Goal: Transaction & Acquisition: Download file/media

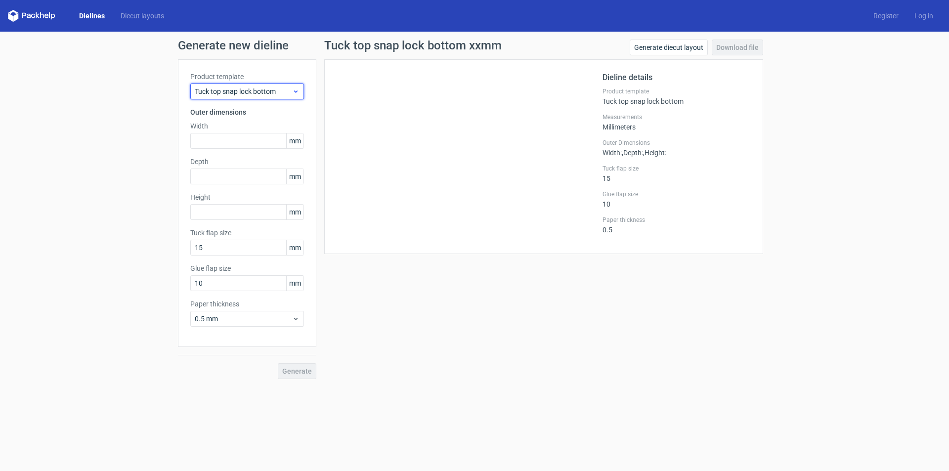
click at [287, 93] on span "Tuck top snap lock bottom" at bounding box center [243, 92] width 97 height 10
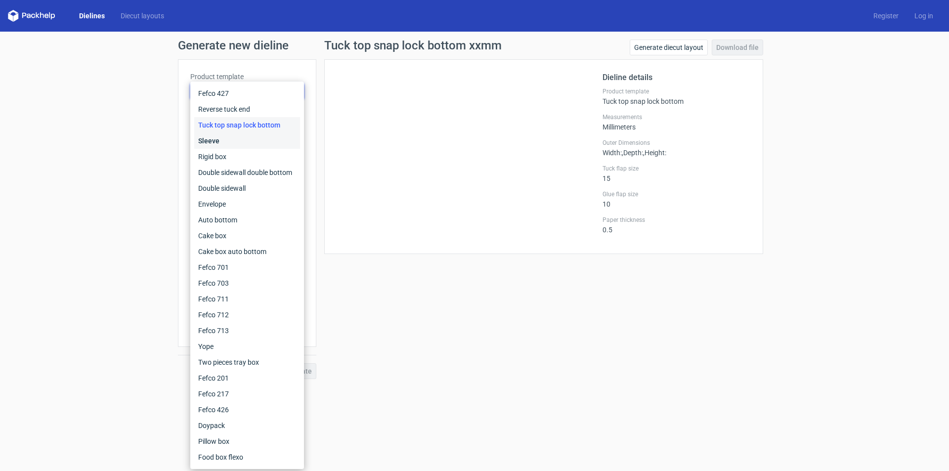
click at [225, 138] on div "Sleeve" at bounding box center [247, 141] width 106 height 16
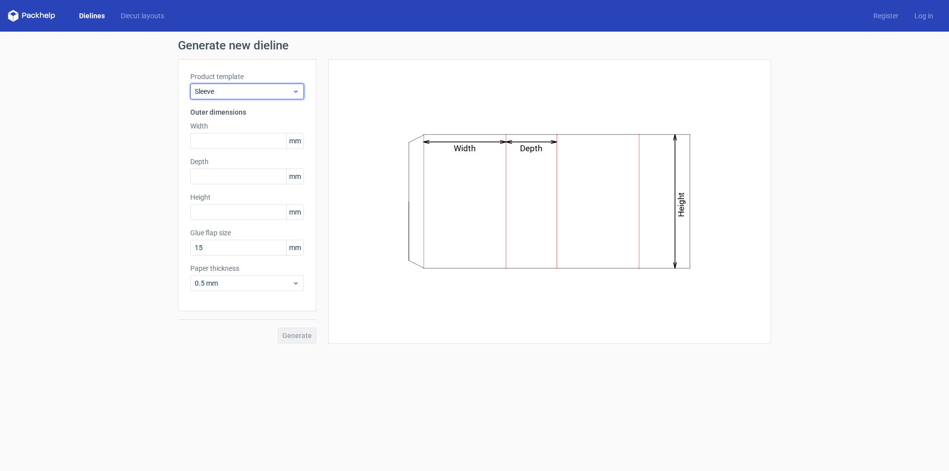
click at [287, 88] on span "Sleeve" at bounding box center [243, 92] width 97 height 10
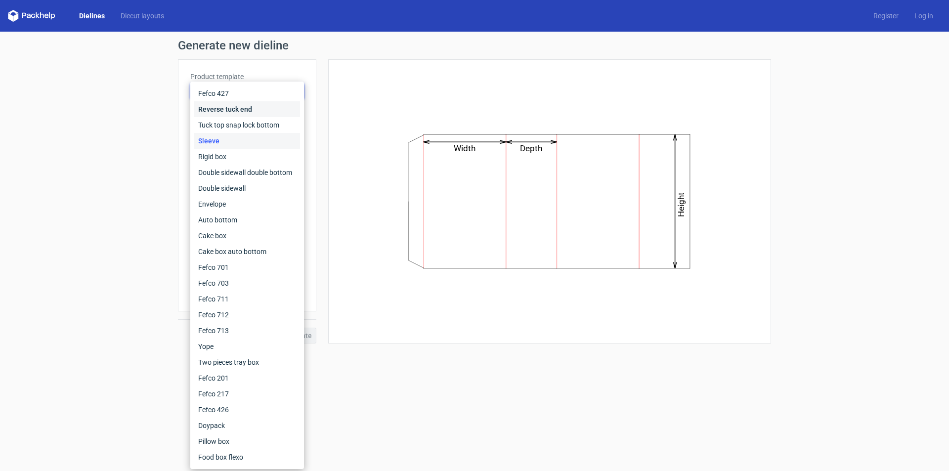
click at [244, 111] on div "Reverse tuck end" at bounding box center [247, 109] width 106 height 16
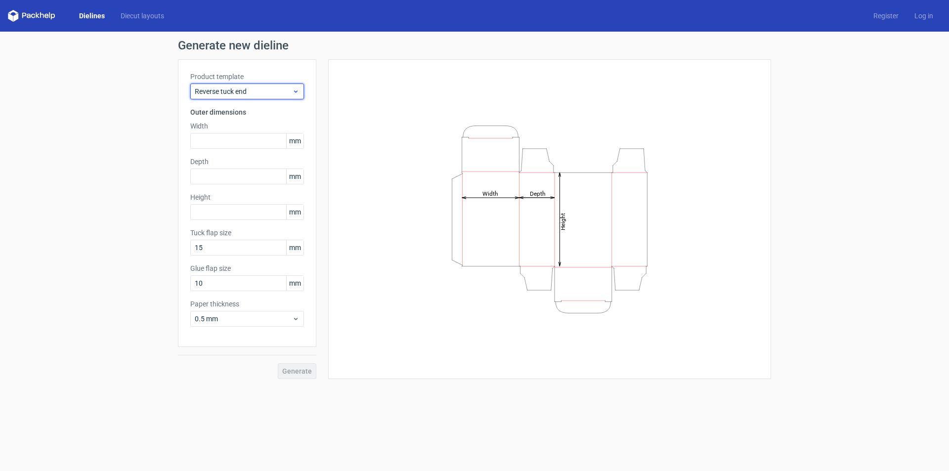
click at [261, 90] on span "Reverse tuck end" at bounding box center [243, 92] width 97 height 10
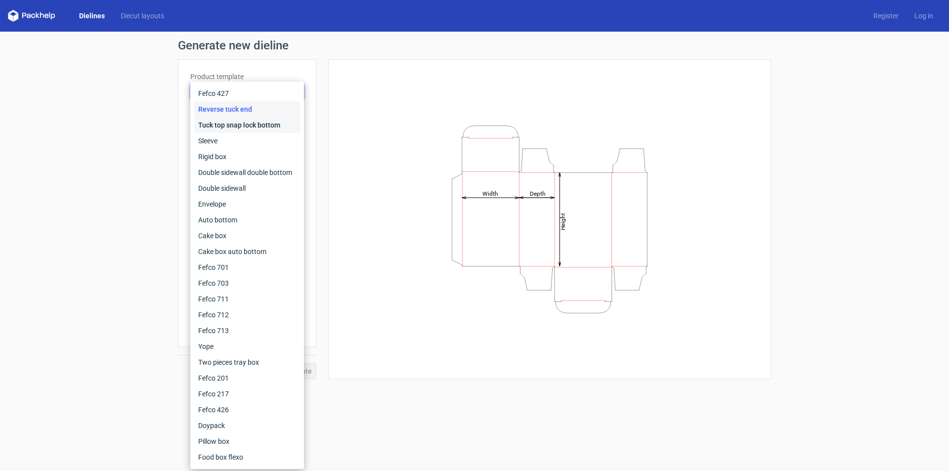
click at [240, 123] on div "Tuck top snap lock bottom" at bounding box center [247, 125] width 106 height 16
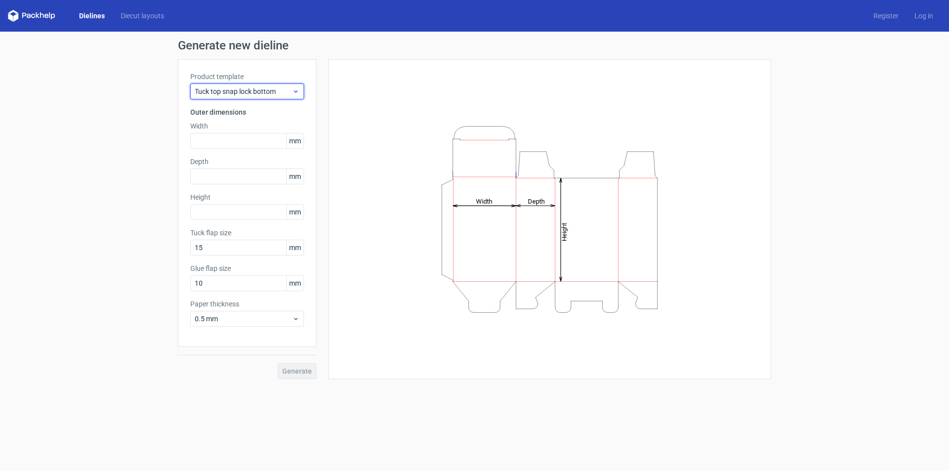
click at [262, 88] on span "Tuck top snap lock bottom" at bounding box center [243, 92] width 97 height 10
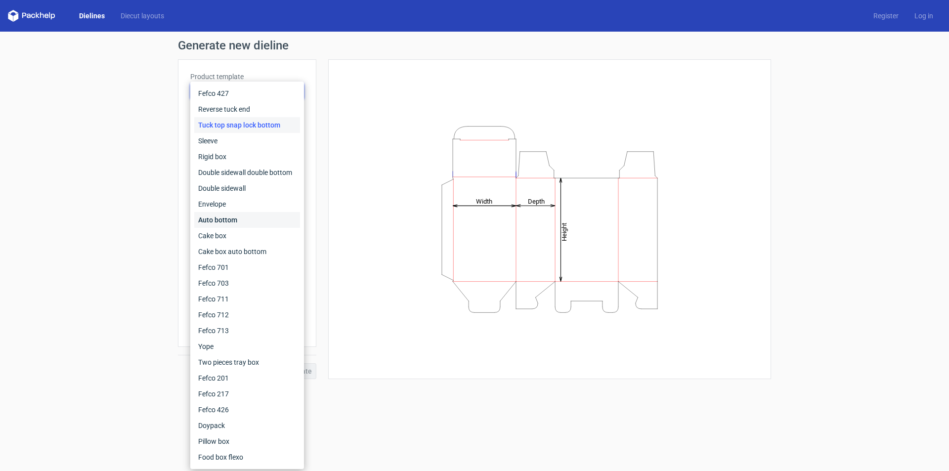
click at [224, 218] on div "Auto bottom" at bounding box center [247, 220] width 106 height 16
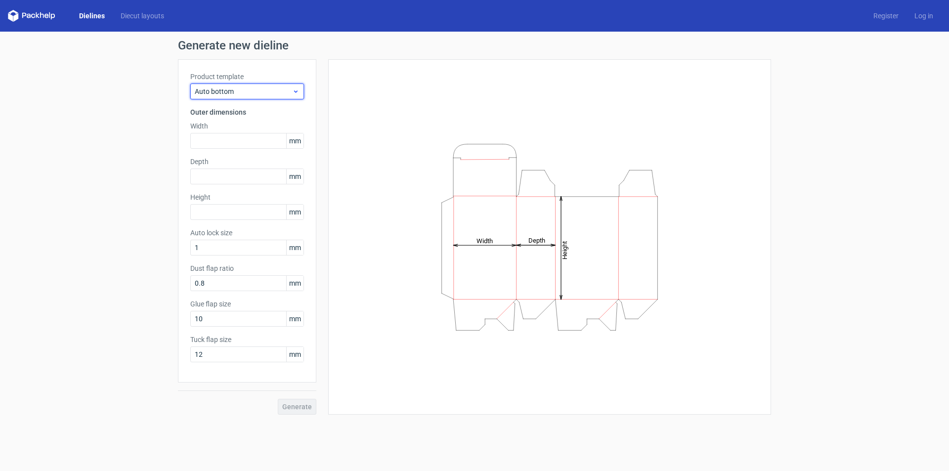
click at [267, 96] on div "Auto bottom" at bounding box center [247, 92] width 114 height 16
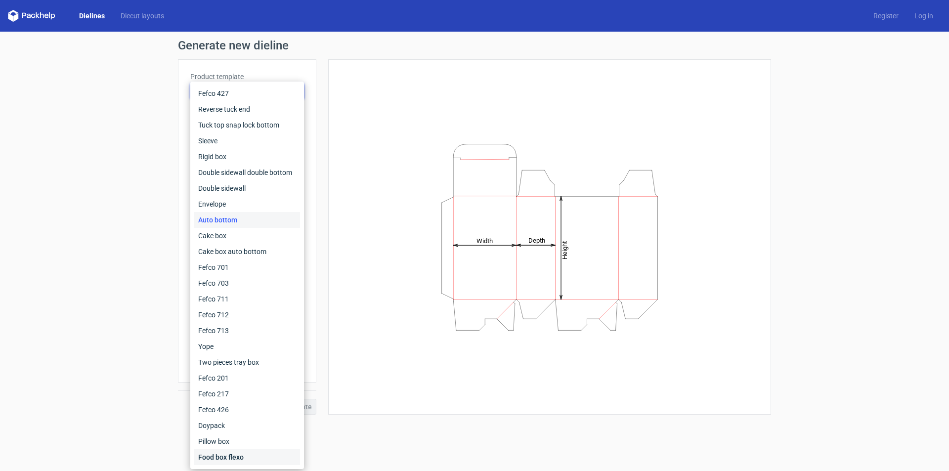
click at [219, 452] on div "Food box flexo" at bounding box center [247, 457] width 106 height 16
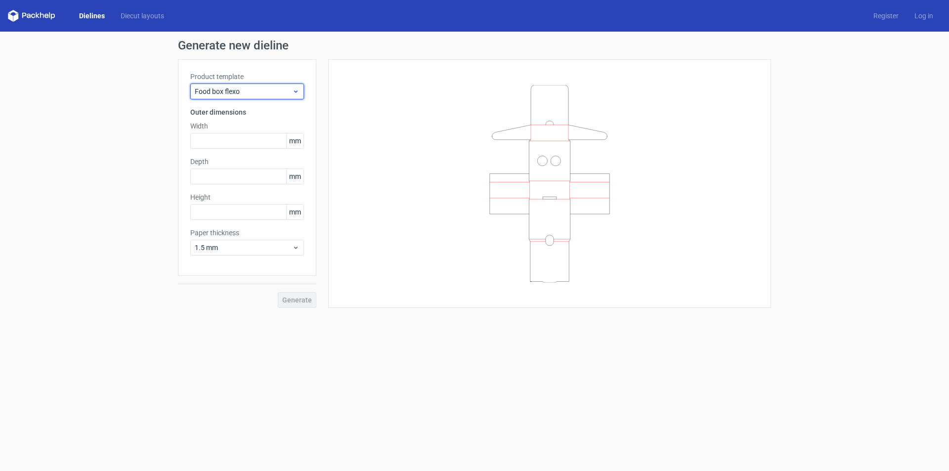
click at [270, 90] on span "Food box flexo" at bounding box center [243, 92] width 97 height 10
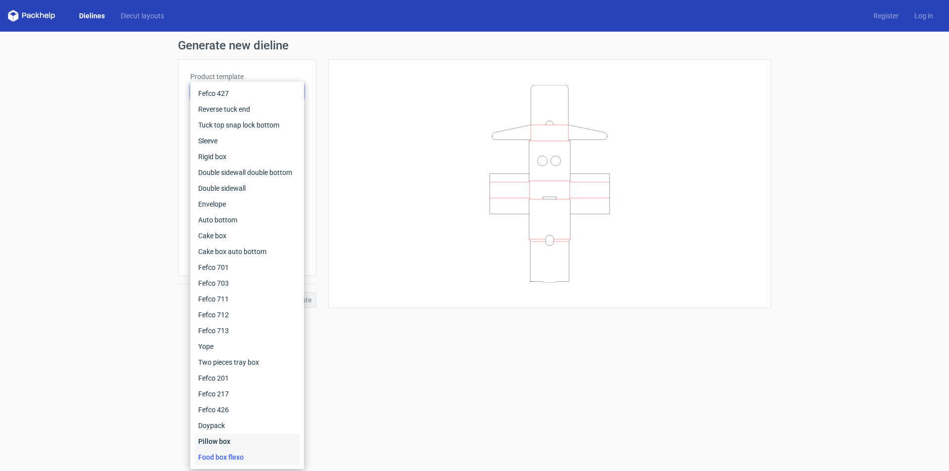
click at [223, 436] on div "Pillow box" at bounding box center [247, 442] width 106 height 16
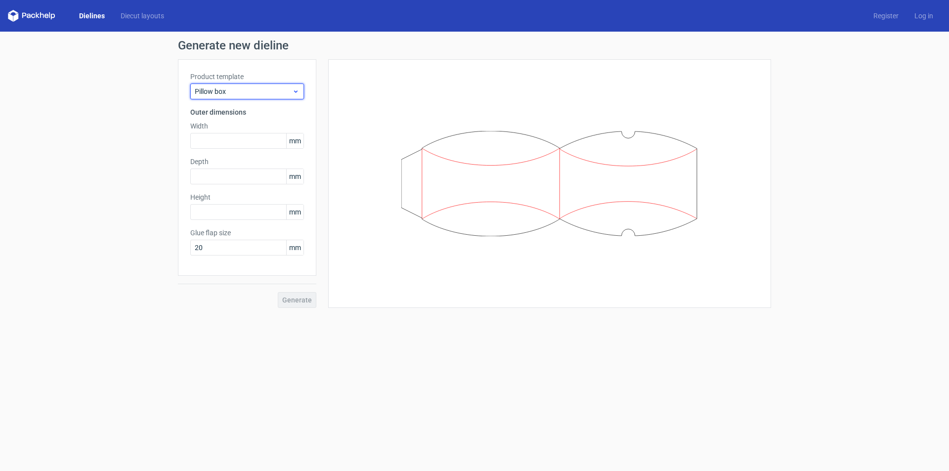
click at [268, 93] on span "Pillow box" at bounding box center [243, 92] width 97 height 10
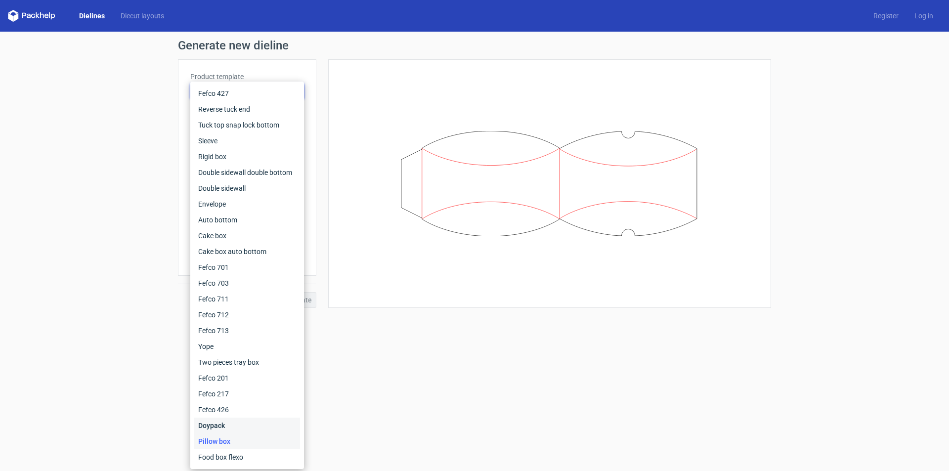
click at [220, 425] on div "Doypack" at bounding box center [247, 426] width 106 height 16
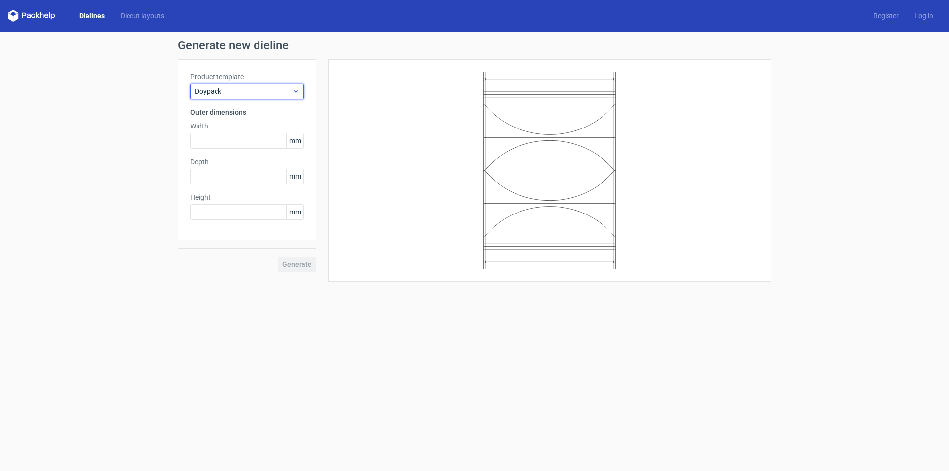
click at [276, 89] on span "Doypack" at bounding box center [243, 92] width 97 height 10
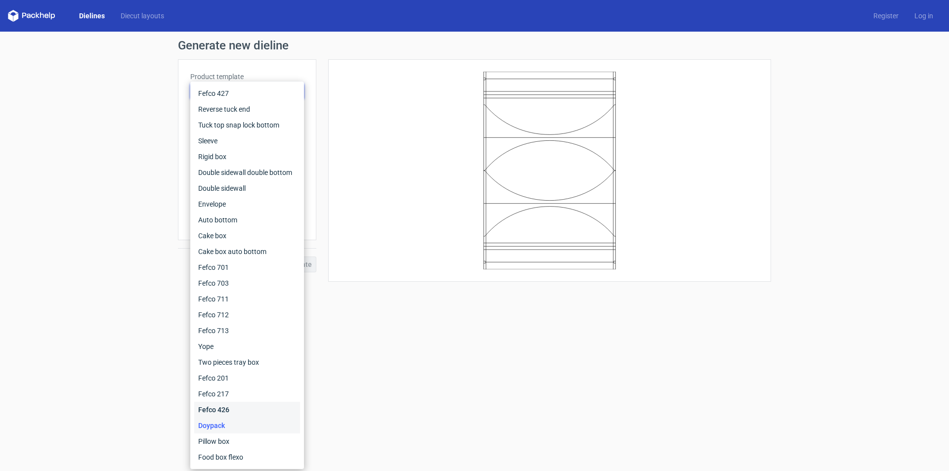
click at [216, 404] on div "Fefco 426" at bounding box center [247, 410] width 106 height 16
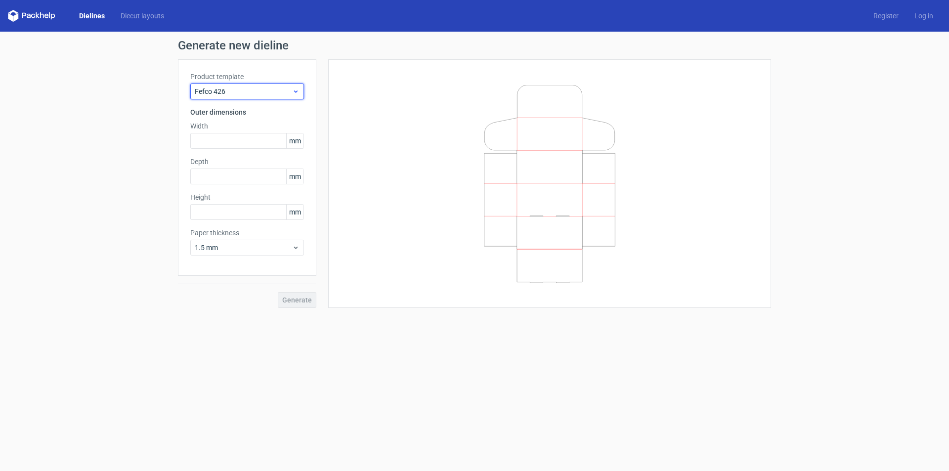
click at [258, 96] on span "Fefco 426" at bounding box center [243, 92] width 97 height 10
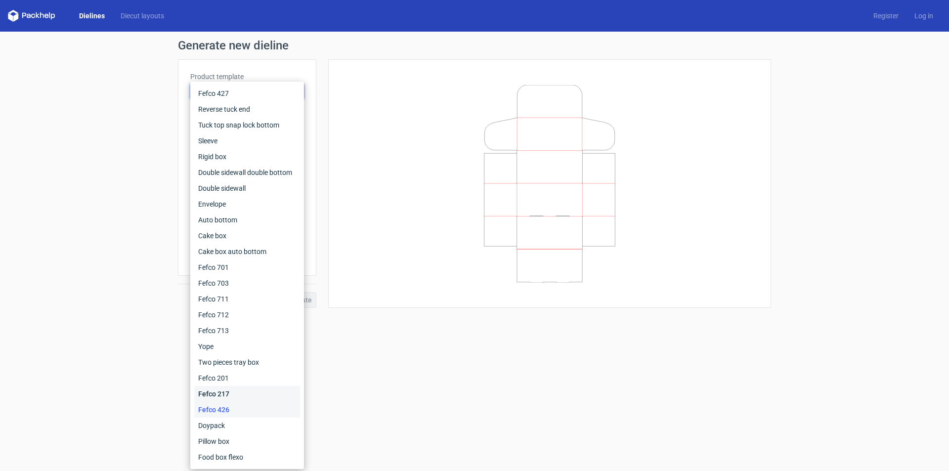
click at [217, 393] on div "Fefco 217" at bounding box center [247, 394] width 106 height 16
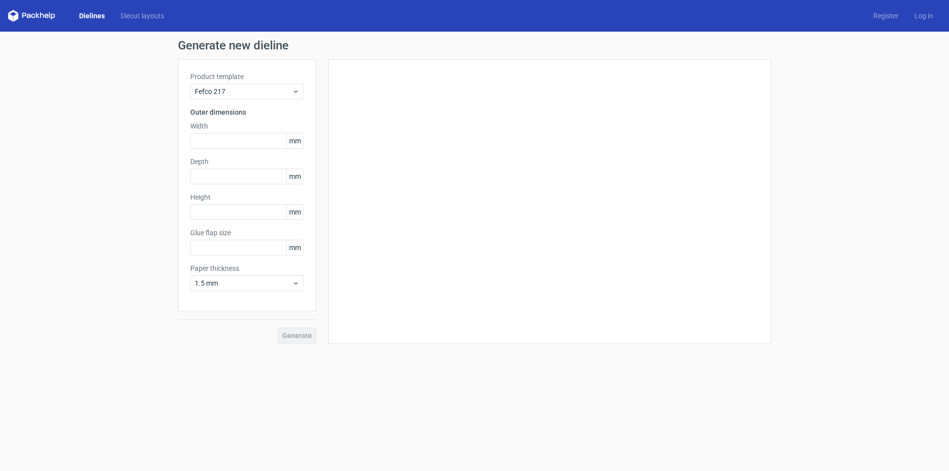
type input "20"
click at [284, 88] on span "Fefco 217" at bounding box center [243, 92] width 97 height 10
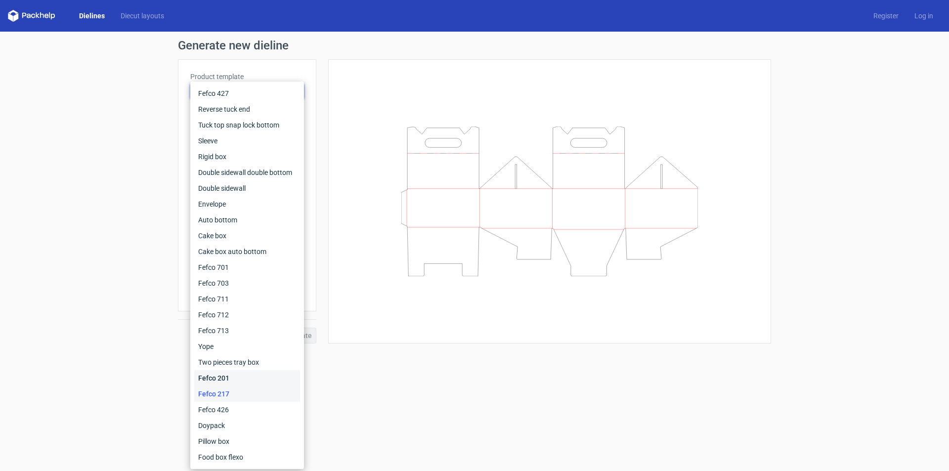
click at [214, 380] on div "Fefco 201" at bounding box center [247, 378] width 106 height 16
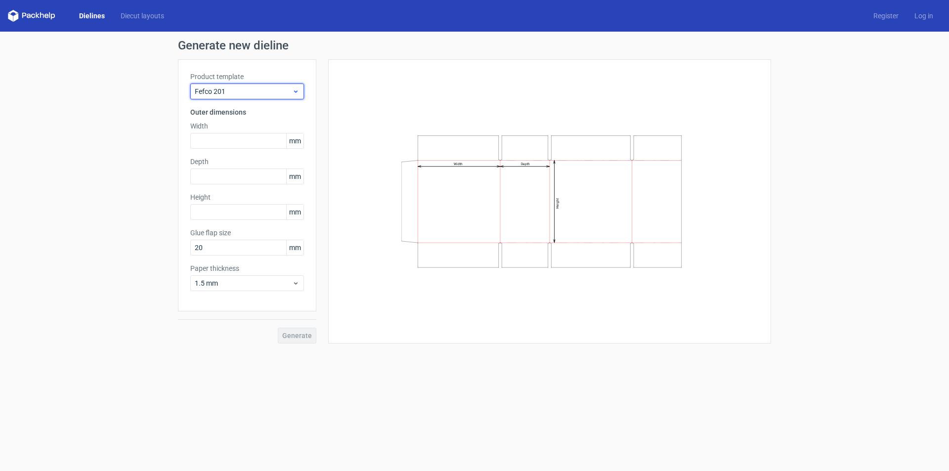
click at [258, 91] on span "Fefco 201" at bounding box center [243, 92] width 97 height 10
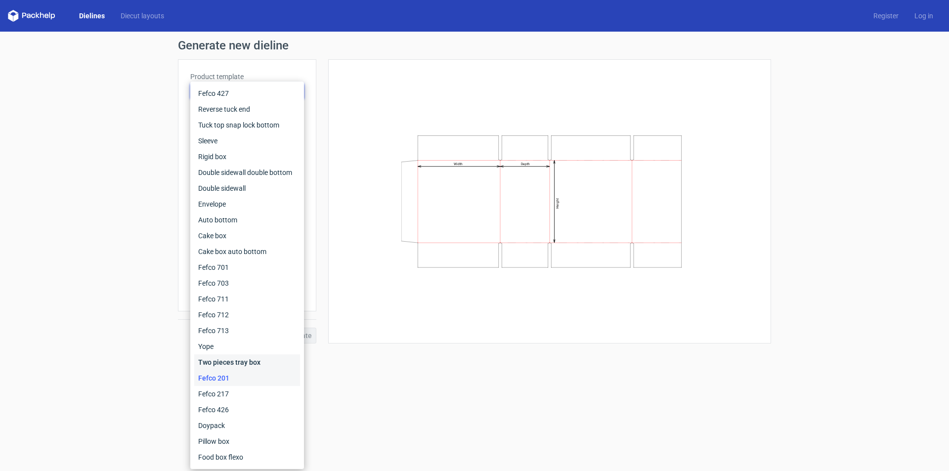
click at [224, 360] on div "Two pieces tray box" at bounding box center [247, 362] width 106 height 16
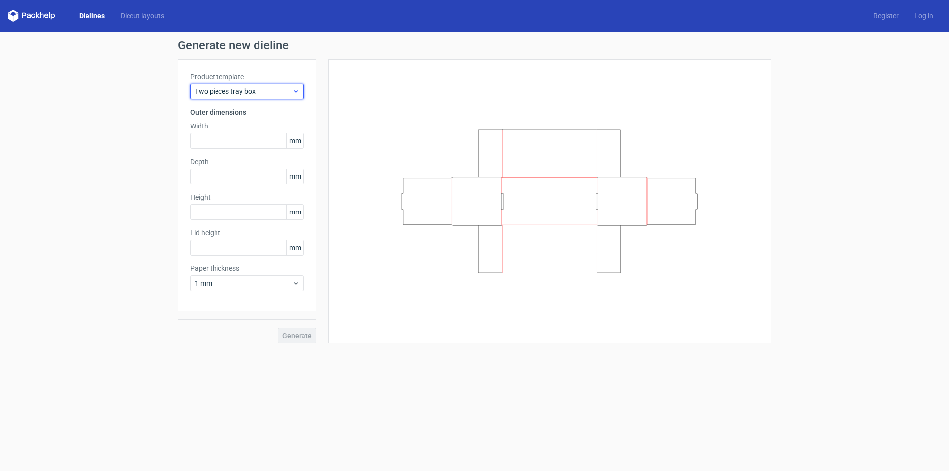
click at [264, 89] on span "Two pieces tray box" at bounding box center [243, 92] width 97 height 10
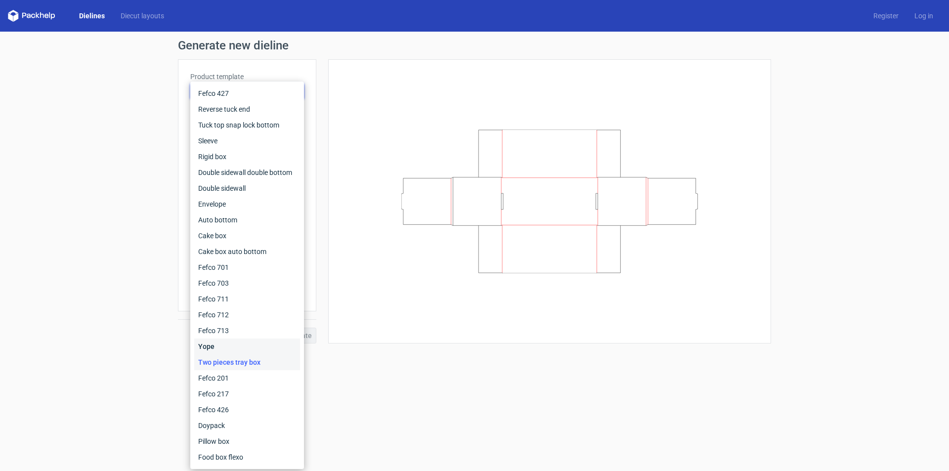
click at [232, 345] on div "Yope" at bounding box center [247, 347] width 106 height 16
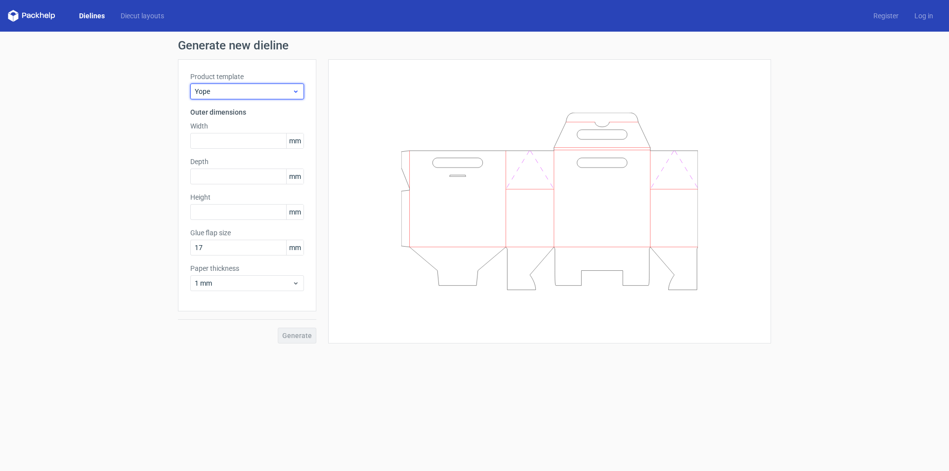
click at [256, 92] on span "Yope" at bounding box center [243, 92] width 97 height 10
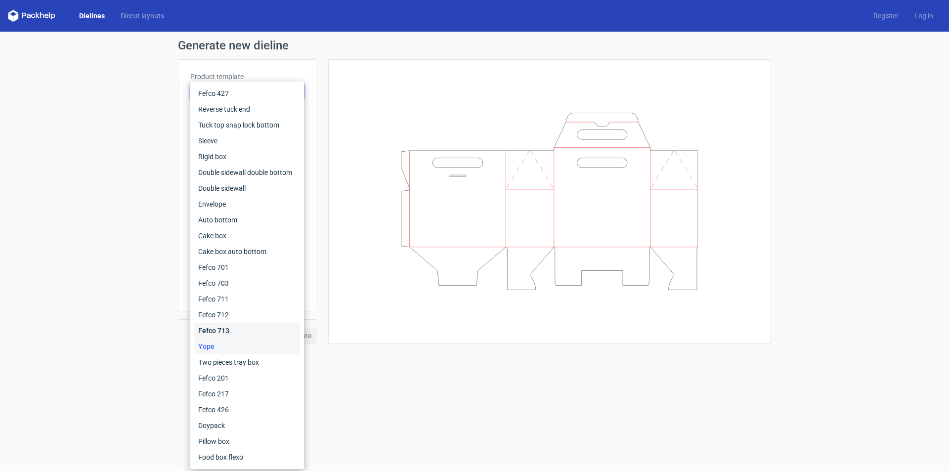
click at [224, 327] on div "Fefco 713" at bounding box center [247, 331] width 106 height 16
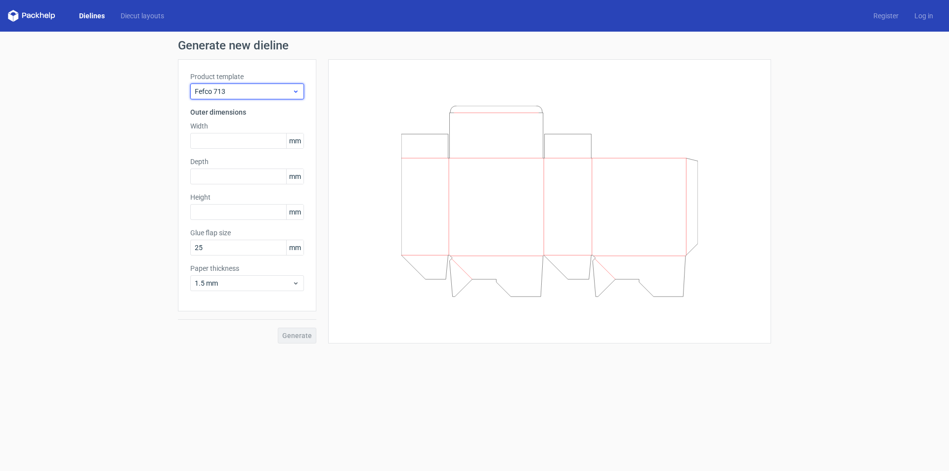
click at [278, 90] on span "Fefco 713" at bounding box center [243, 92] width 97 height 10
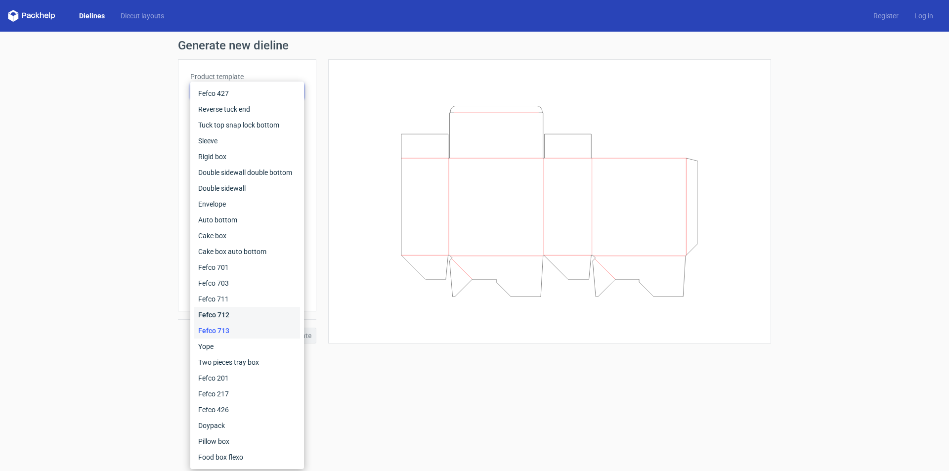
click at [228, 314] on div "Fefco 712" at bounding box center [247, 315] width 106 height 16
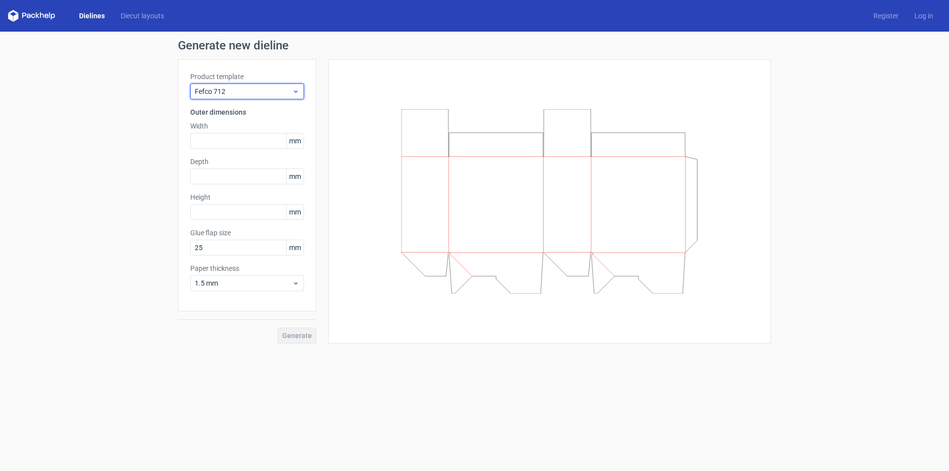
click at [259, 94] on span "Fefco 712" at bounding box center [243, 92] width 97 height 10
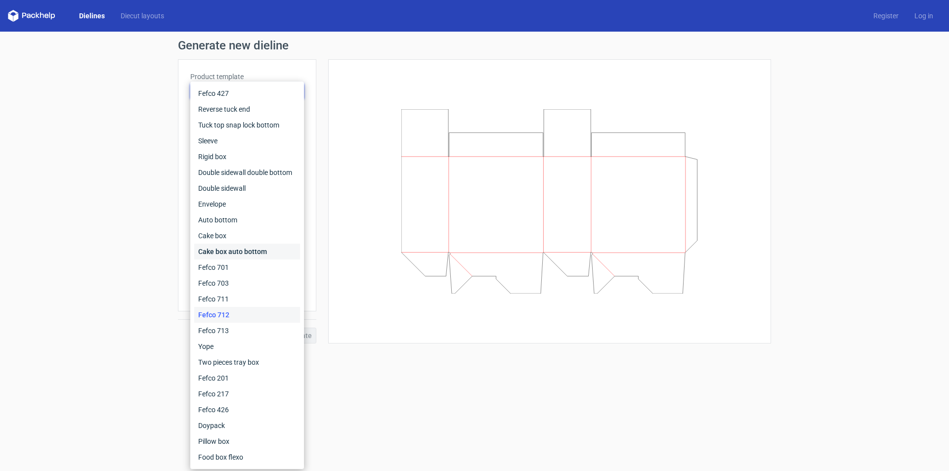
click at [232, 248] on div "Cake box auto bottom" at bounding box center [247, 252] width 106 height 16
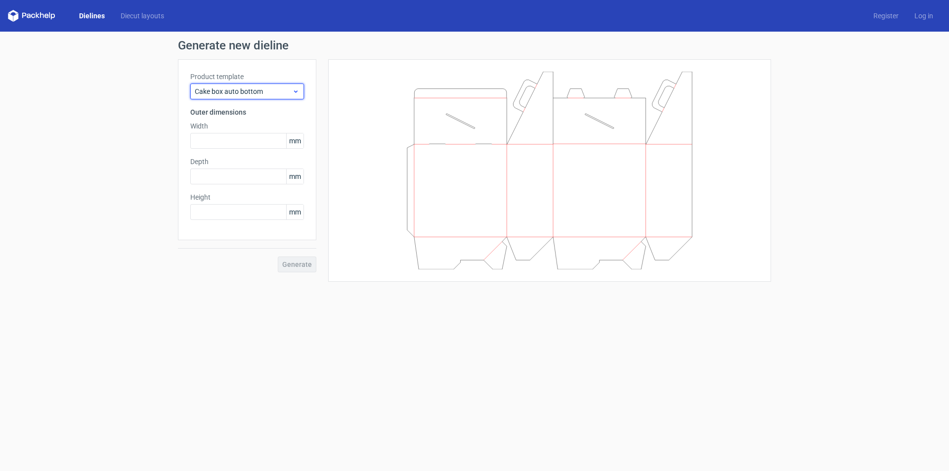
click at [266, 90] on span "Cake box auto bottom" at bounding box center [243, 92] width 97 height 10
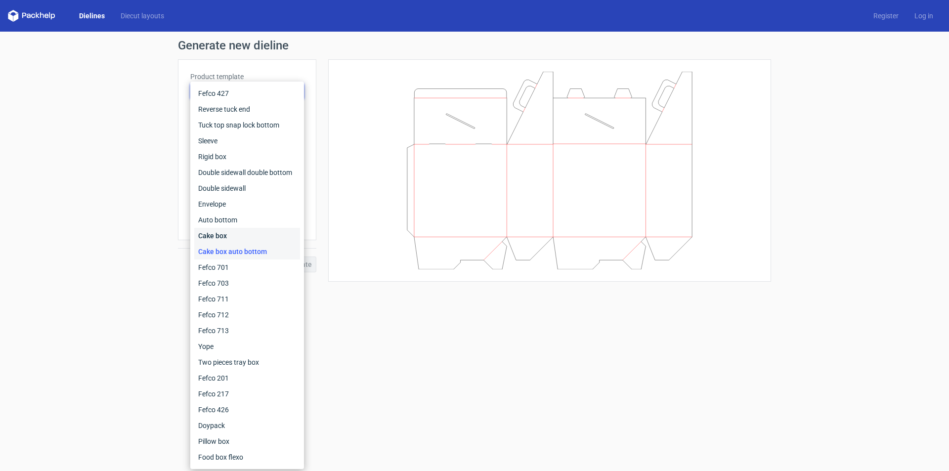
click at [223, 233] on div "Cake box" at bounding box center [247, 236] width 106 height 16
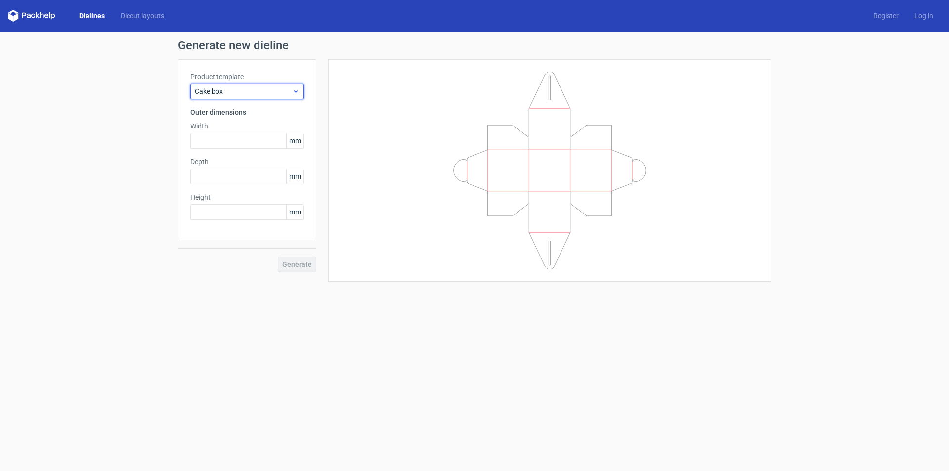
click at [273, 88] on span "Cake box" at bounding box center [243, 92] width 97 height 10
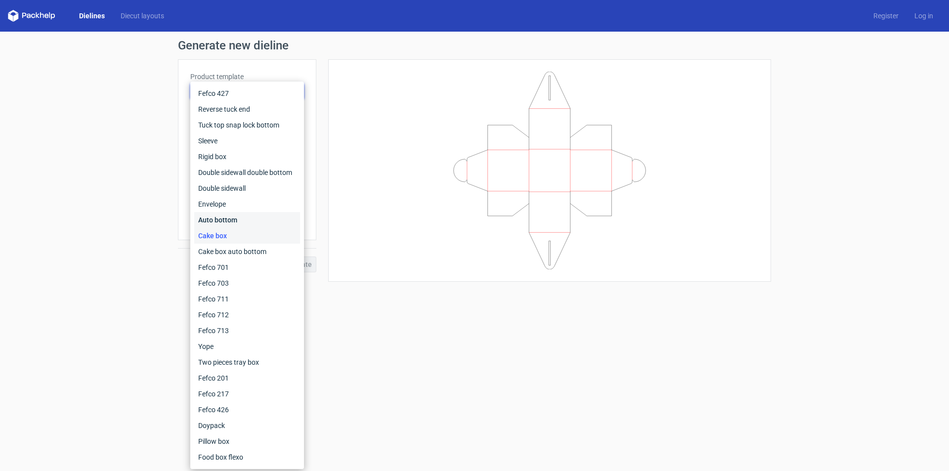
click at [226, 218] on div "Auto bottom" at bounding box center [247, 220] width 106 height 16
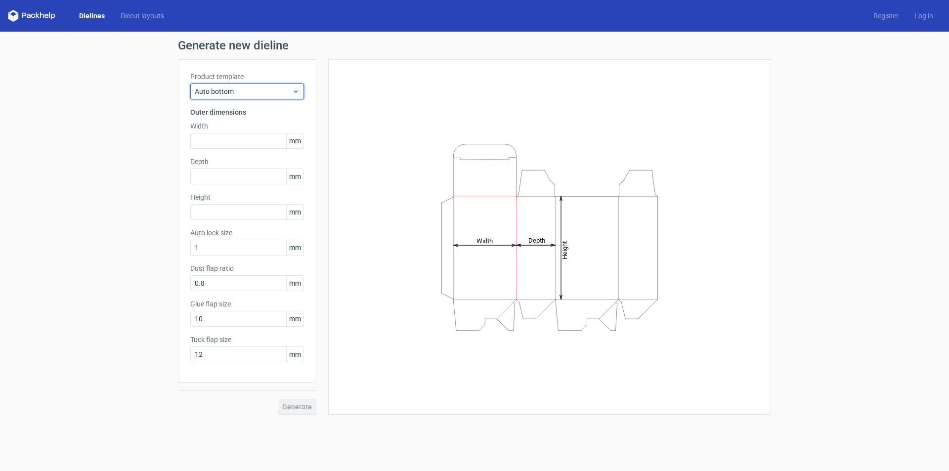
click at [271, 85] on div "Auto bottom" at bounding box center [247, 92] width 114 height 16
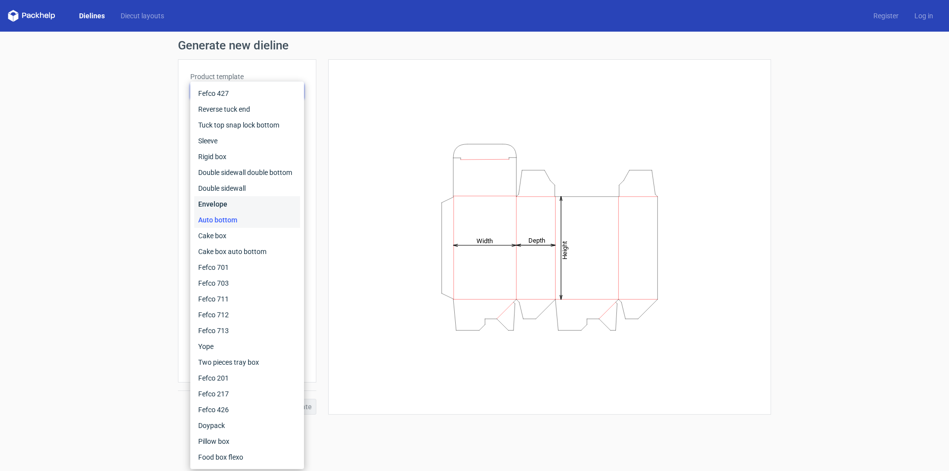
click at [229, 199] on div "Envelope" at bounding box center [247, 204] width 106 height 16
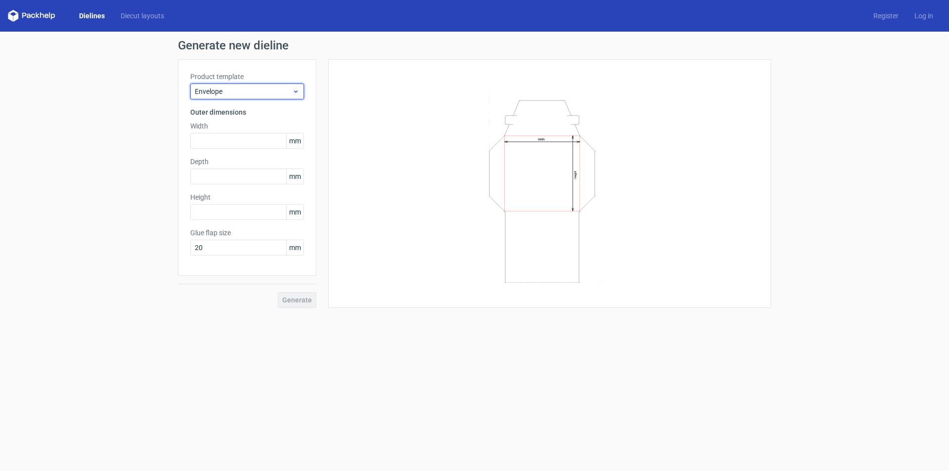
click at [277, 88] on span "Envelope" at bounding box center [243, 92] width 97 height 10
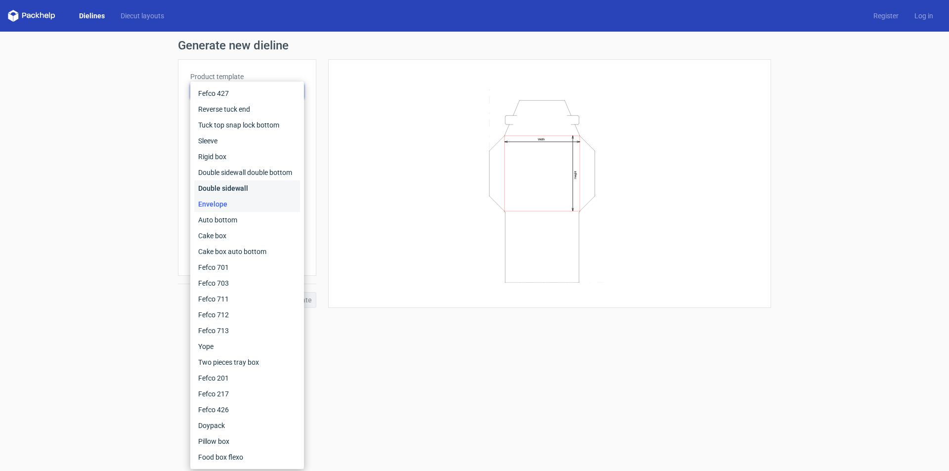
click at [236, 183] on div "Double sidewall" at bounding box center [247, 188] width 106 height 16
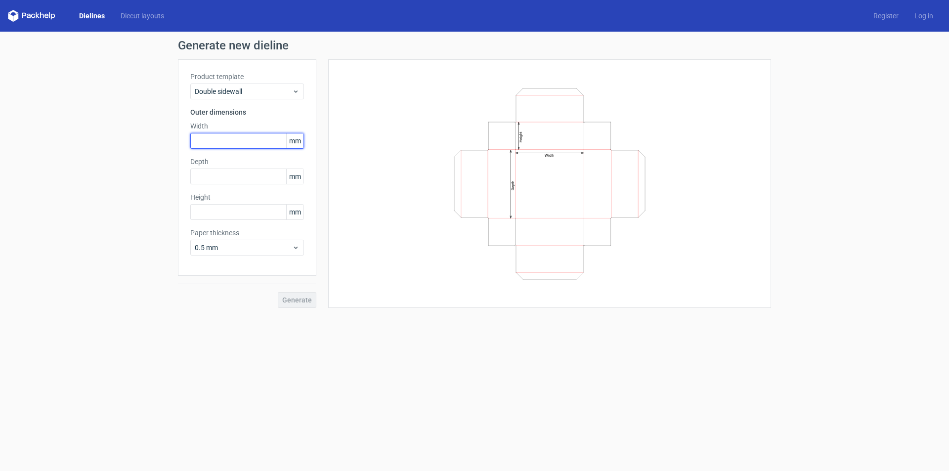
click at [233, 141] on input "text" at bounding box center [247, 141] width 114 height 16
drag, startPoint x: 225, startPoint y: 141, endPoint x: 146, endPoint y: 159, distance: 81.7
click at [149, 158] on div "Generate new dieline Product template Double sidewall Outer dimensions Width 21…" at bounding box center [474, 174] width 949 height 284
type input "297"
type input "210"
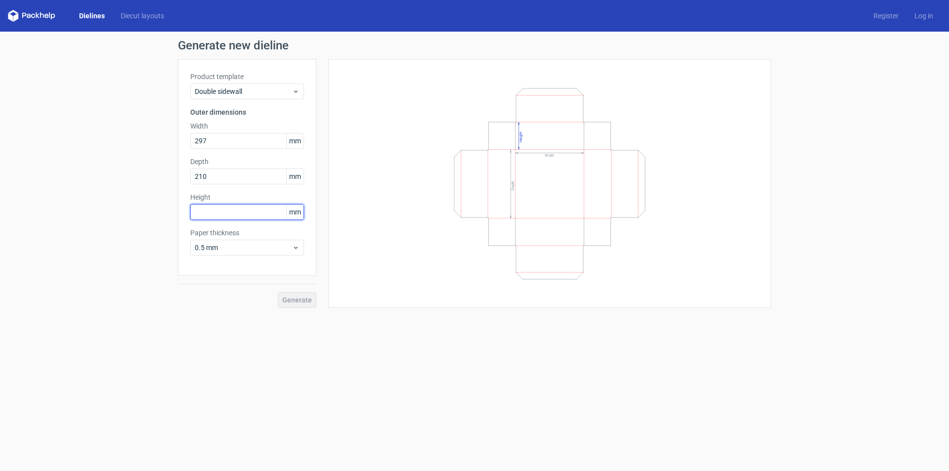
click at [207, 214] on input "text" at bounding box center [247, 212] width 114 height 16
click at [257, 250] on div "Paper thickness 0.5 mm" at bounding box center [247, 242] width 114 height 28
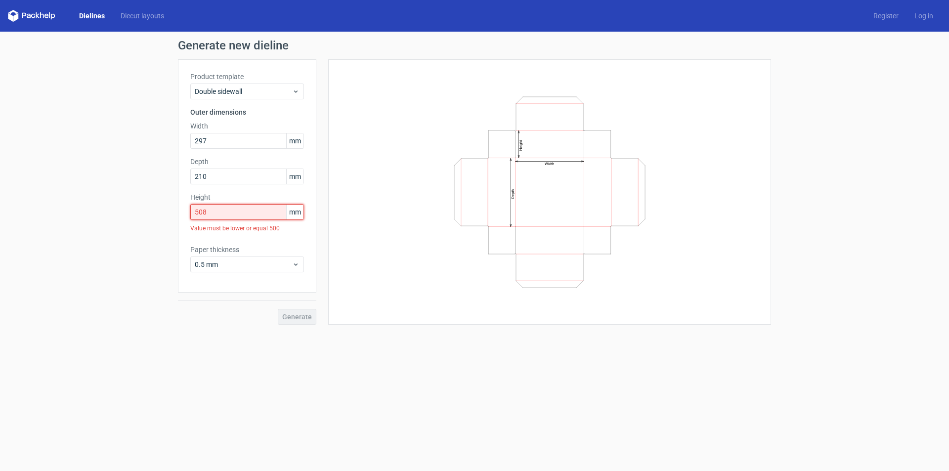
click at [229, 215] on input "508" at bounding box center [247, 212] width 114 height 16
drag, startPoint x: 230, startPoint y: 213, endPoint x: 160, endPoint y: 211, distance: 70.2
click at [160, 211] on div "Generate new dieline Product template Double sidewall Outer dimensions Width 29…" at bounding box center [474, 182] width 949 height 301
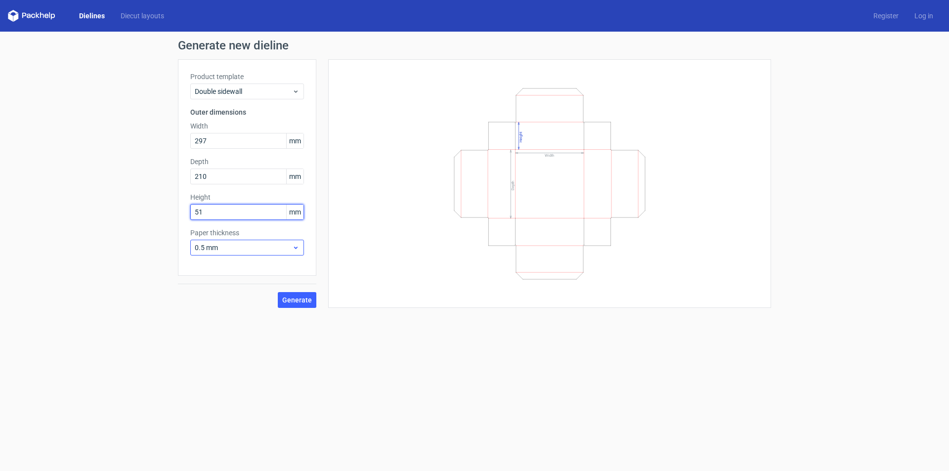
type input "51"
click at [292, 249] on span "0.5 mm" at bounding box center [243, 248] width 97 height 10
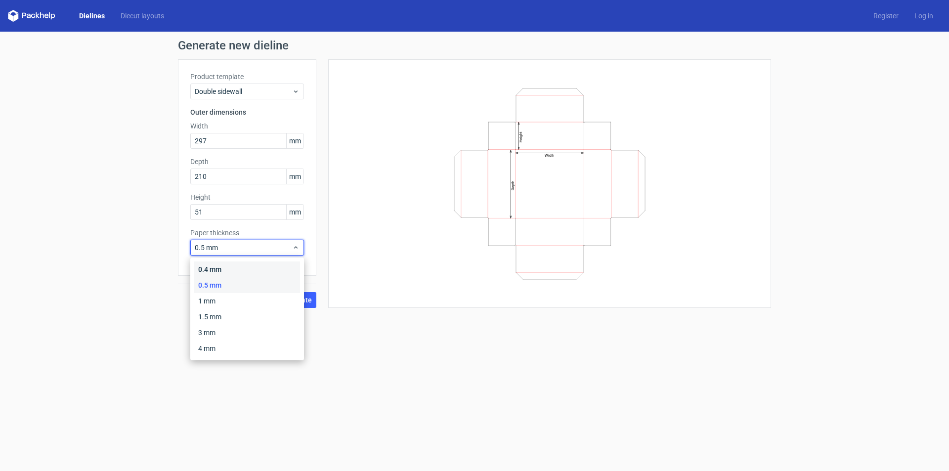
click at [230, 271] on div "0.4 mm" at bounding box center [247, 270] width 106 height 16
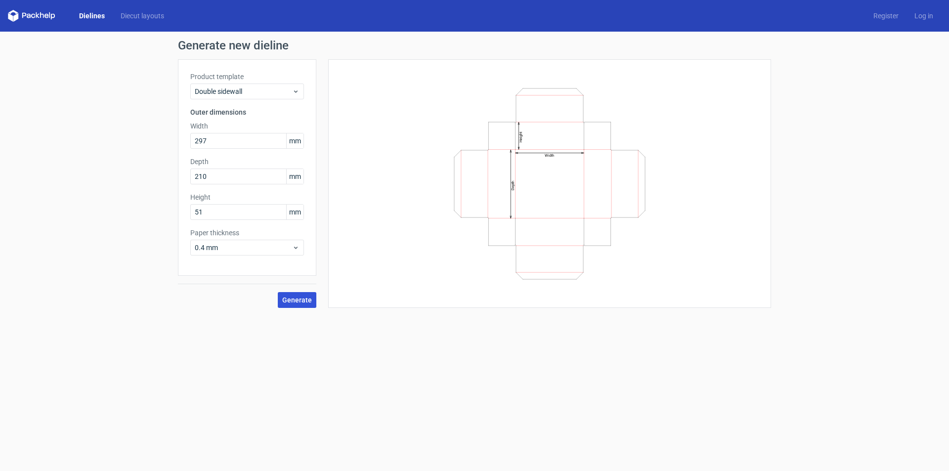
click at [297, 300] on span "Generate" at bounding box center [297, 300] width 30 height 7
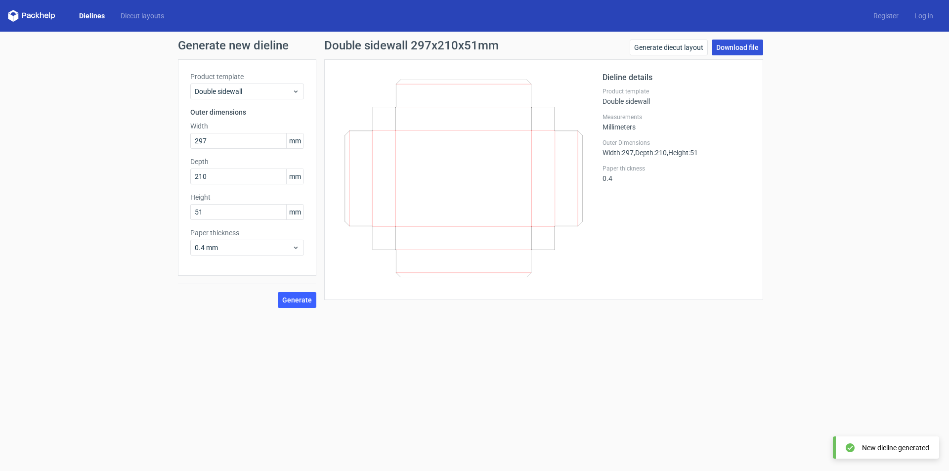
click at [736, 48] on link "Download file" at bounding box center [737, 48] width 51 height 16
drag, startPoint x: 220, startPoint y: 139, endPoint x: 160, endPoint y: 145, distance: 59.7
click at [160, 145] on div "Generate new dieline Product template Double sidewall Outer dimensions Width 29…" at bounding box center [474, 174] width 949 height 284
type input "294"
type input "207"
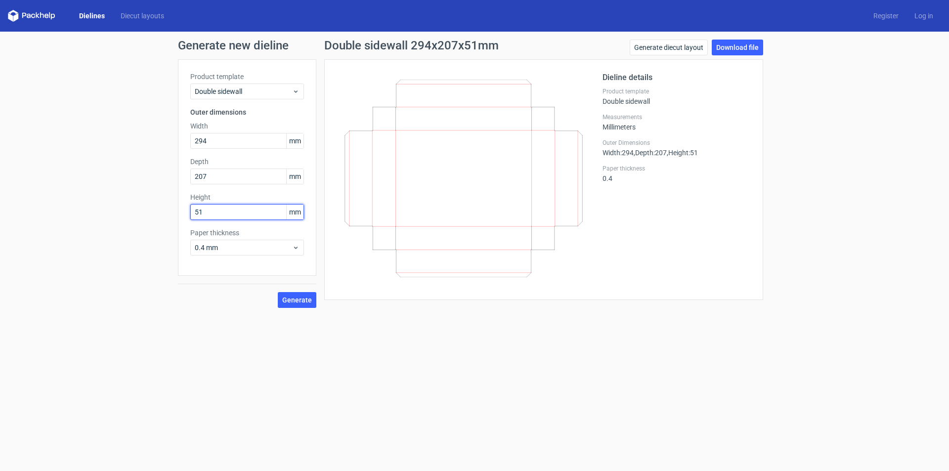
click at [214, 208] on input "51" at bounding box center [247, 212] width 114 height 16
drag, startPoint x: 216, startPoint y: 211, endPoint x: 147, endPoint y: 223, distance: 69.8
click at [147, 223] on div "Generate new dieline Product template Double sidewall Outer dimensions Width 29…" at bounding box center [474, 174] width 949 height 284
type input "76"
click at [299, 297] on span "Generate" at bounding box center [297, 300] width 30 height 7
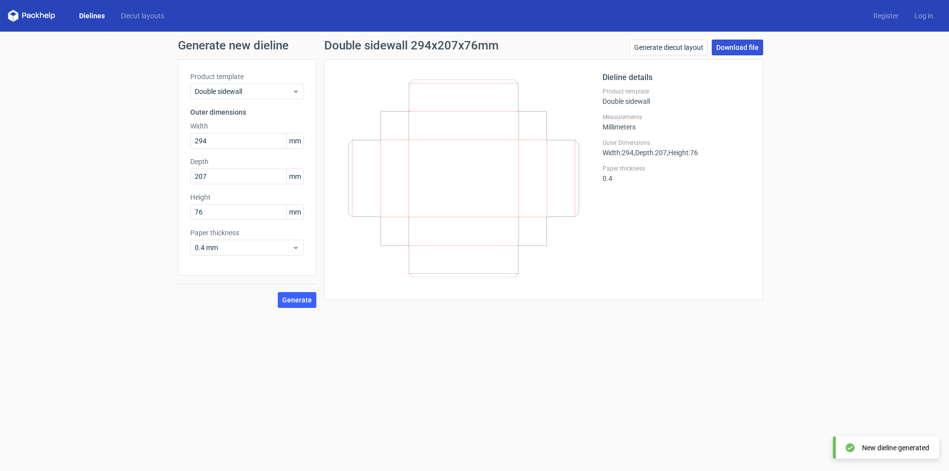
click at [730, 48] on link "Download file" at bounding box center [737, 48] width 51 height 16
